Goal: Task Accomplishment & Management: Manage account settings

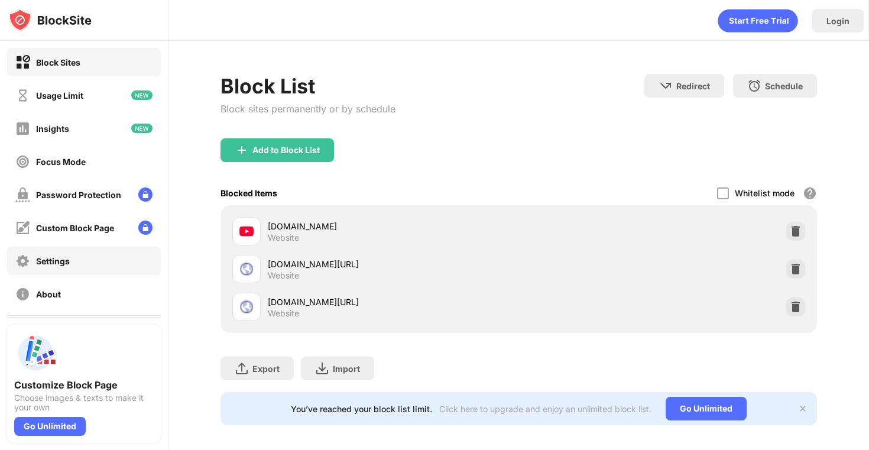
scroll to position [70, 0]
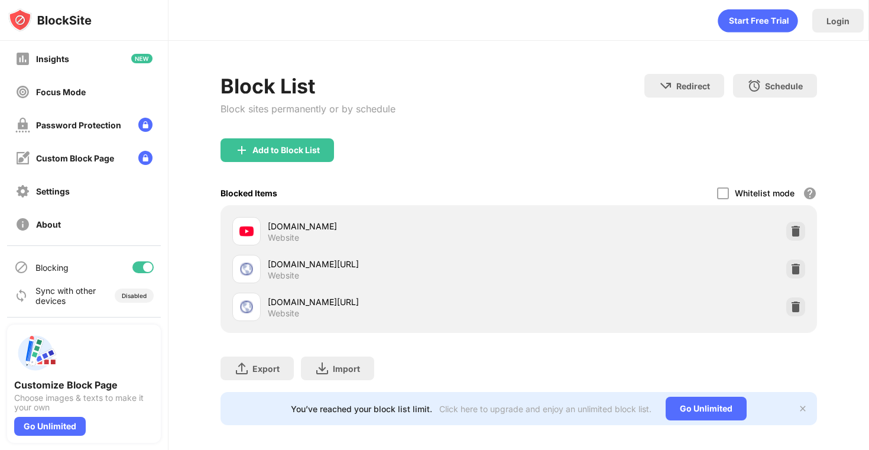
click at [140, 267] on div at bounding box center [142, 267] width 21 height 12
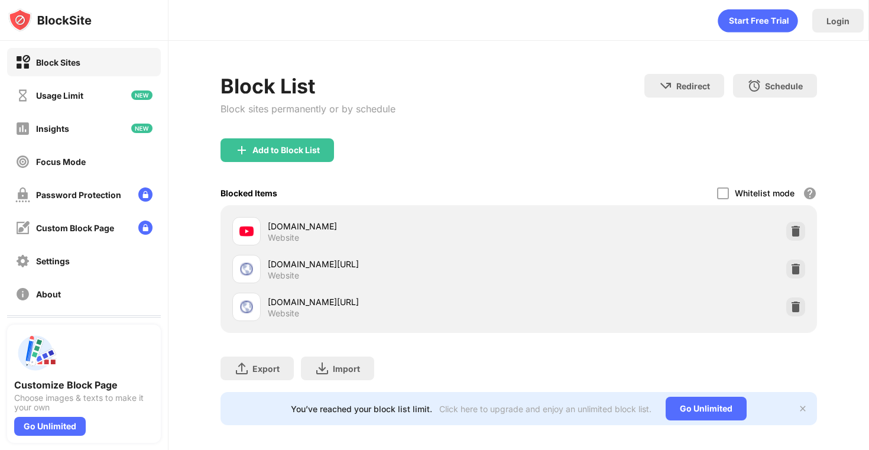
click at [478, 40] on div "Login" at bounding box center [519, 20] width 701 height 41
